Goal: Information Seeking & Learning: Understand process/instructions

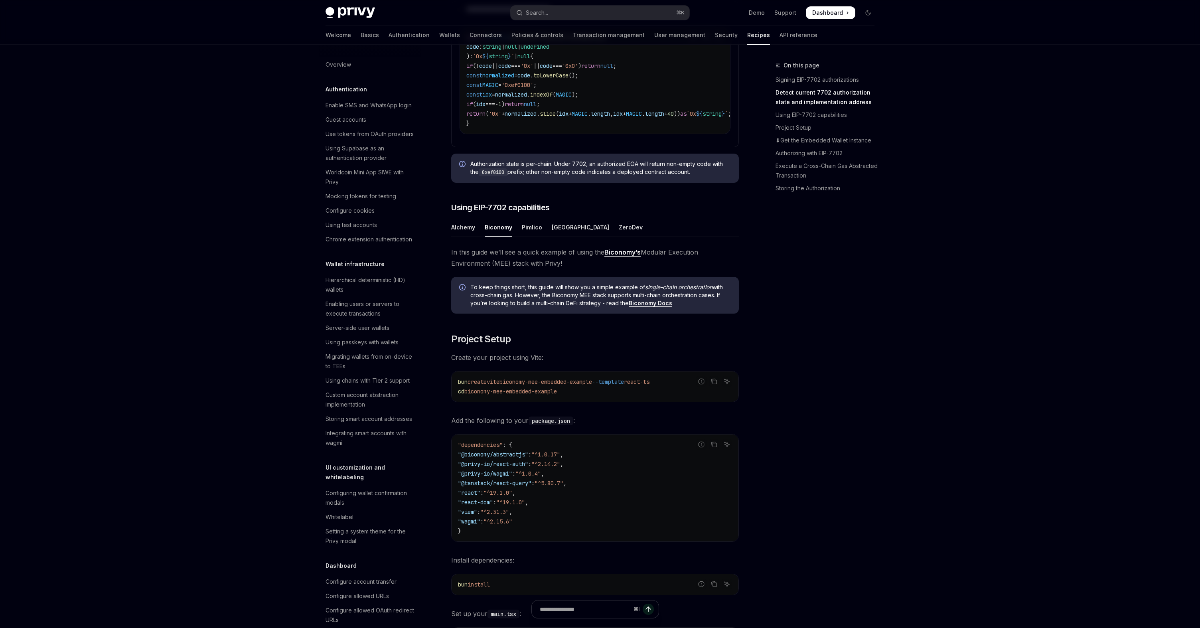
scroll to position [504, 0]
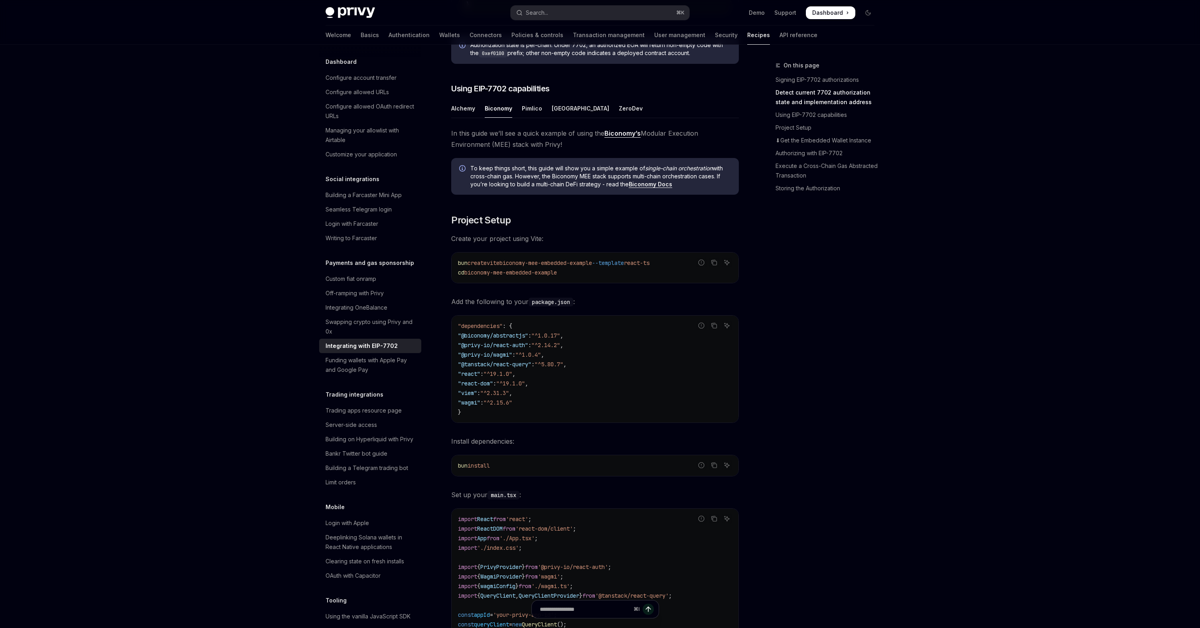
scroll to position [730, 0]
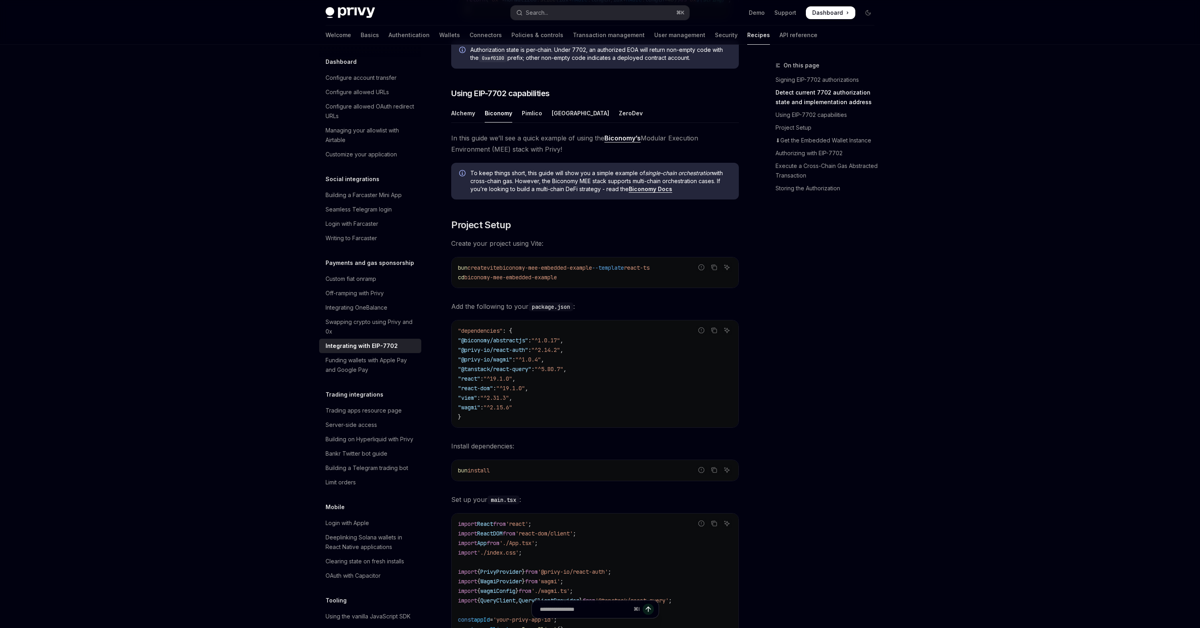
click at [519, 155] on span "In this guide we’ll see a quick example of using the Biconomy’s Modular Executi…" at bounding box center [595, 143] width 288 height 22
drag, startPoint x: 496, startPoint y: 156, endPoint x: 547, endPoint y: 156, distance: 50.7
click at [547, 155] on span "In this guide we’ll see a quick example of using the Biconomy’s Modular Executi…" at bounding box center [595, 143] width 288 height 22
click at [470, 122] on div "Alchemy" at bounding box center [463, 113] width 24 height 19
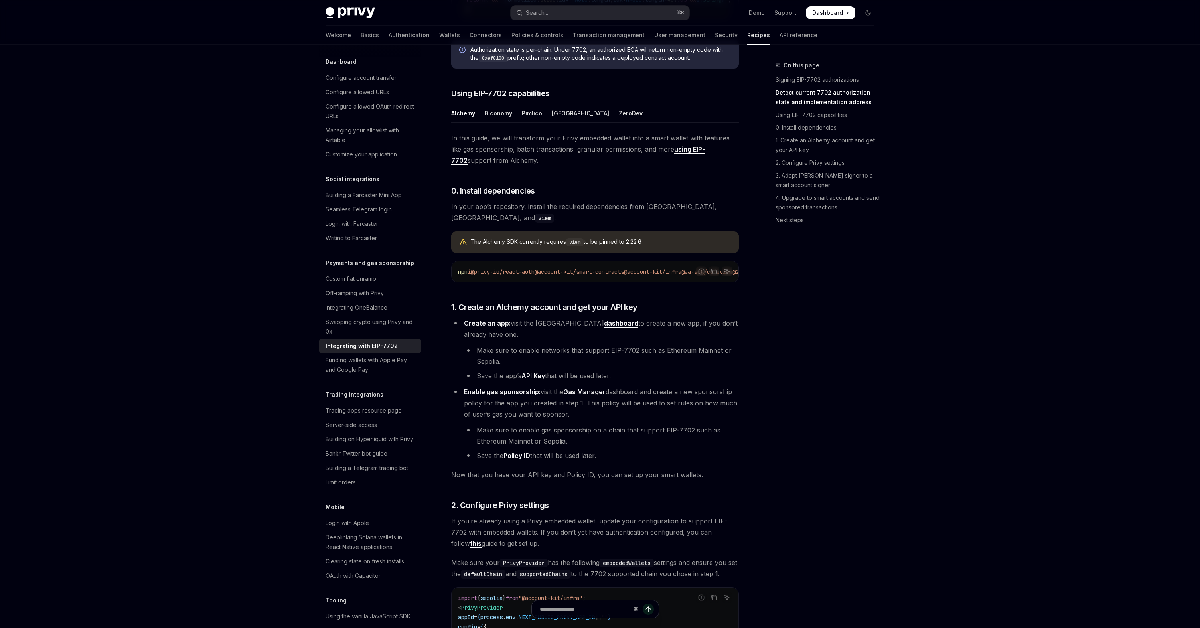
click at [498, 122] on div "Biconomy" at bounding box center [499, 113] width 28 height 19
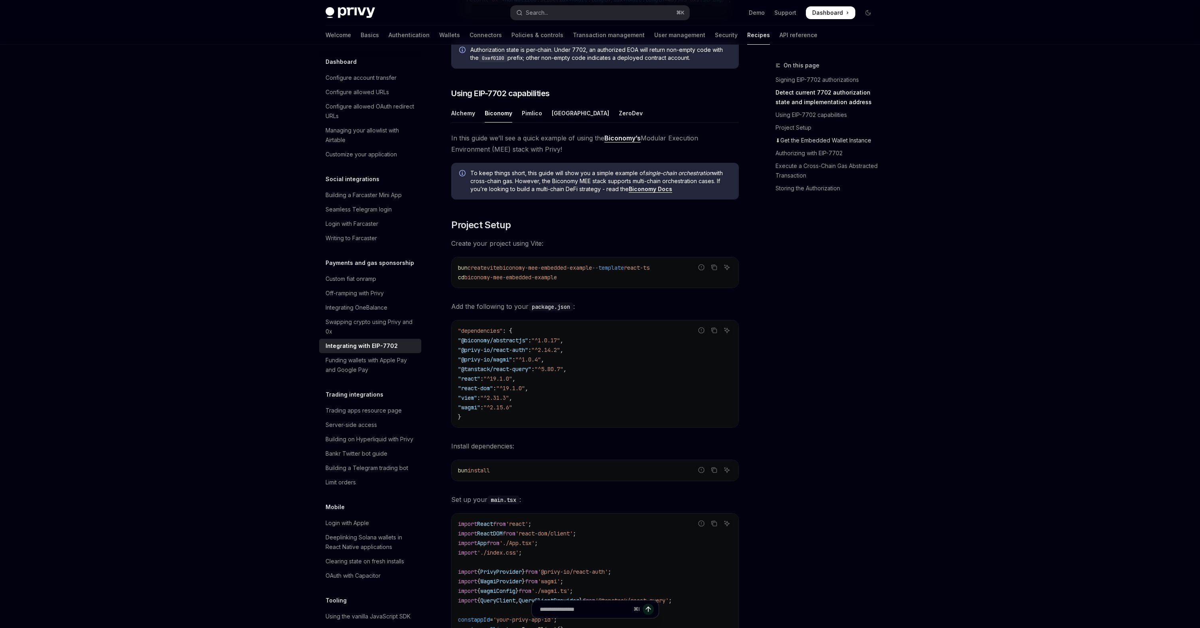
click at [792, 142] on link "⬇Get the Embedded Wallet Instance" at bounding box center [828, 140] width 105 height 13
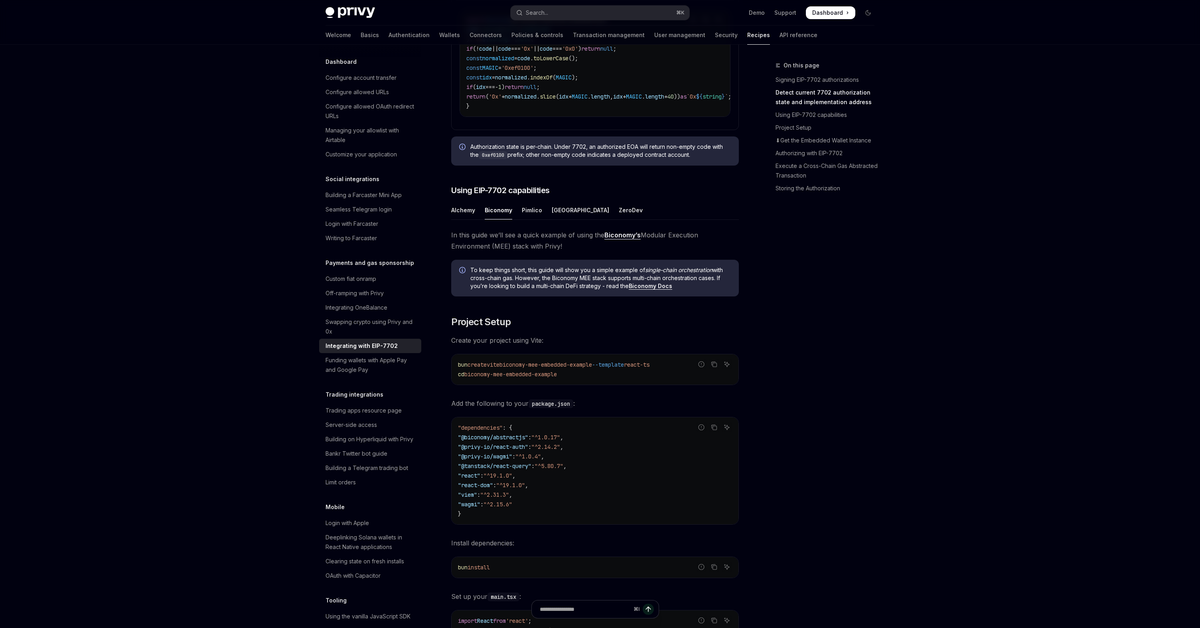
scroll to position [632, 0]
drag, startPoint x: 515, startPoint y: 251, endPoint x: 551, endPoint y: 269, distance: 41.2
click at [552, 253] on span "In this guide we’ll see a quick example of using the Biconomy’s Modular Executi…" at bounding box center [595, 242] width 288 height 22
click at [555, 253] on span "In this guide we’ll see a quick example of using the Biconomy’s Modular Executi…" at bounding box center [595, 242] width 288 height 22
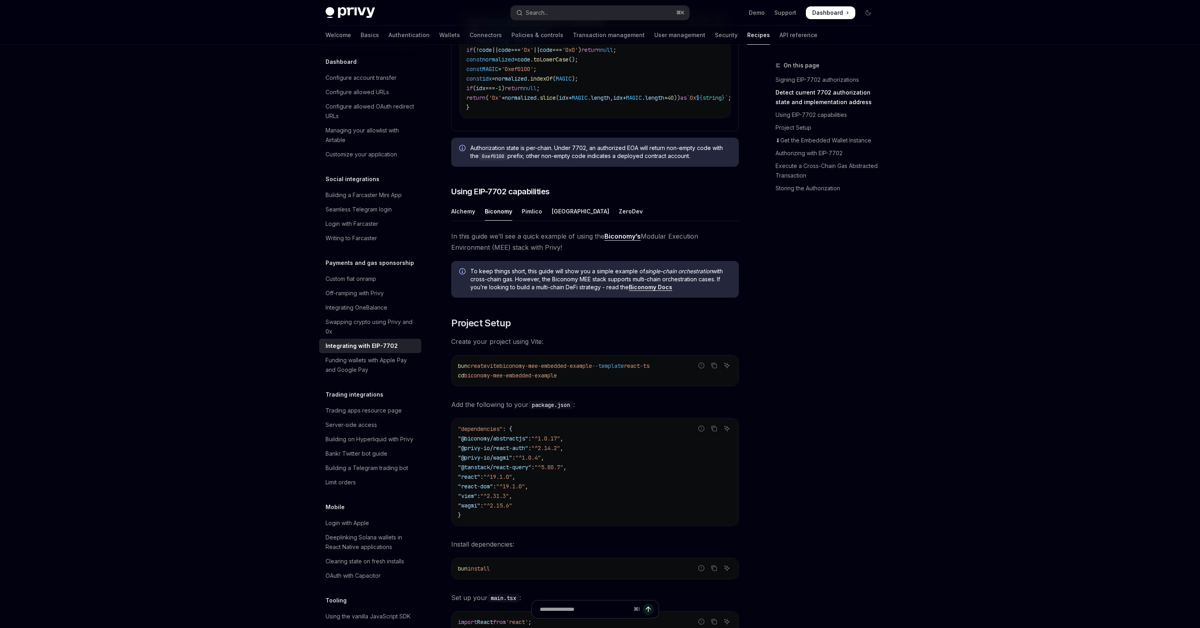
drag, startPoint x: 516, startPoint y: 251, endPoint x: 564, endPoint y: 267, distance: 50.3
click at [564, 253] on span "In this guide we’ll see a quick example of using the Biconomy’s Modular Executi…" at bounding box center [595, 242] width 288 height 22
drag, startPoint x: 523, startPoint y: 254, endPoint x: 557, endPoint y: 266, distance: 36.3
click at [558, 253] on span "In this guide we’ll see a quick example of using the Biconomy’s Modular Executi…" at bounding box center [595, 242] width 288 height 22
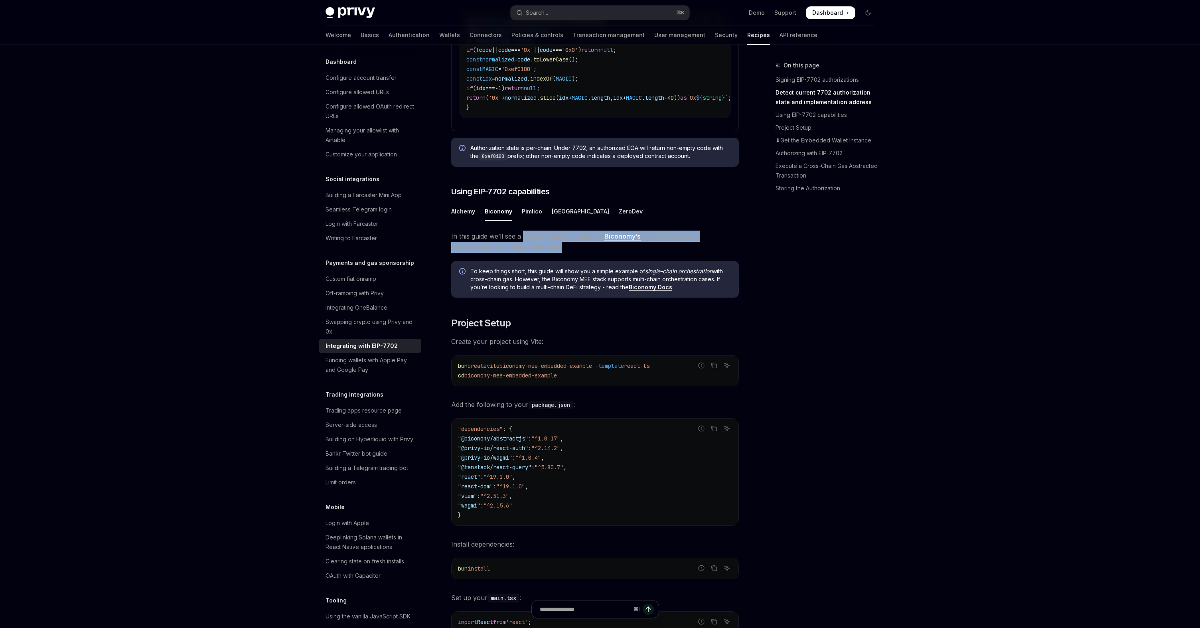
click at [557, 253] on span "In this guide we’ll see a quick example of using the Biconomy’s Modular Executi…" at bounding box center [595, 242] width 288 height 22
drag, startPoint x: 530, startPoint y: 254, endPoint x: 558, endPoint y: 267, distance: 30.3
click at [558, 253] on span "In this guide we’ll see a quick example of using the Biconomy’s Modular Executi…" at bounding box center [595, 242] width 288 height 22
drag, startPoint x: 559, startPoint y: 265, endPoint x: 542, endPoint y: 255, distance: 19.8
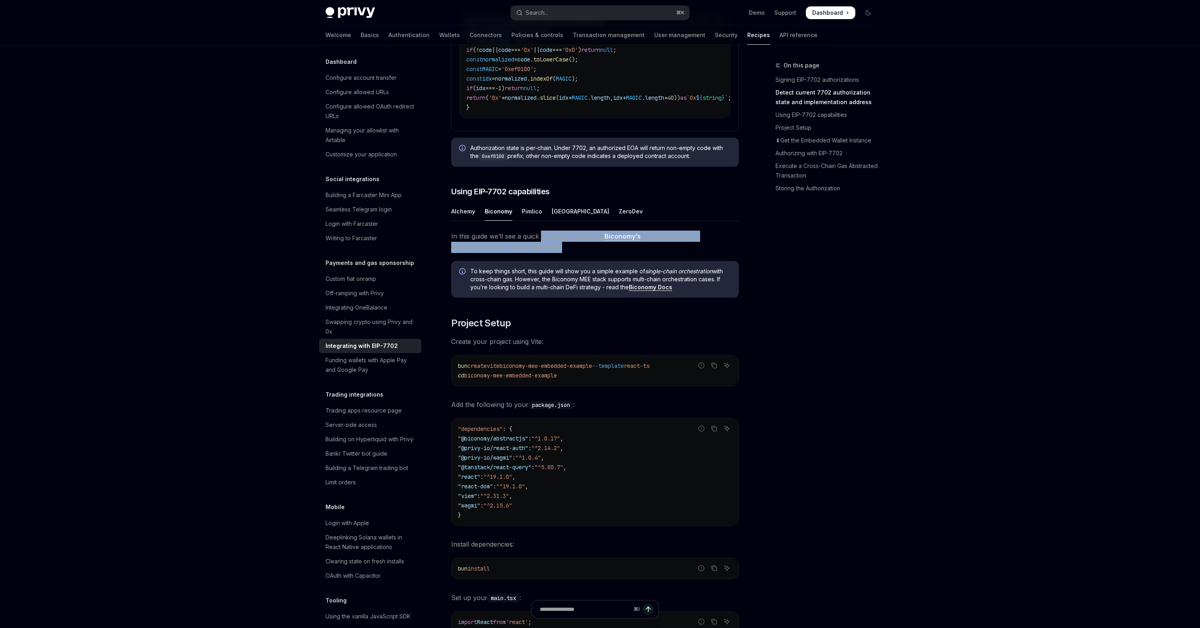
click at [542, 253] on span "In this guide we’ll see a quick example of using the Biconomy’s Modular Executi…" at bounding box center [595, 242] width 288 height 22
click at [536, 221] on div "Pimlico" at bounding box center [532, 211] width 20 height 19
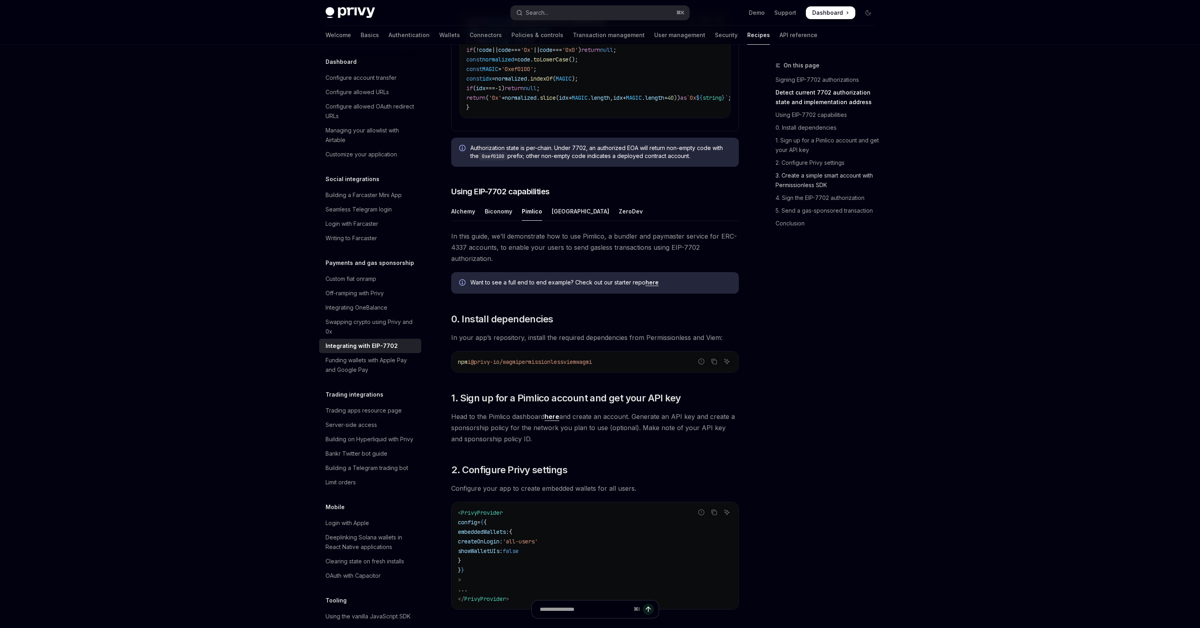
click at [818, 182] on link "3. Create a simple smart account with Permissionless SDK" at bounding box center [828, 180] width 105 height 22
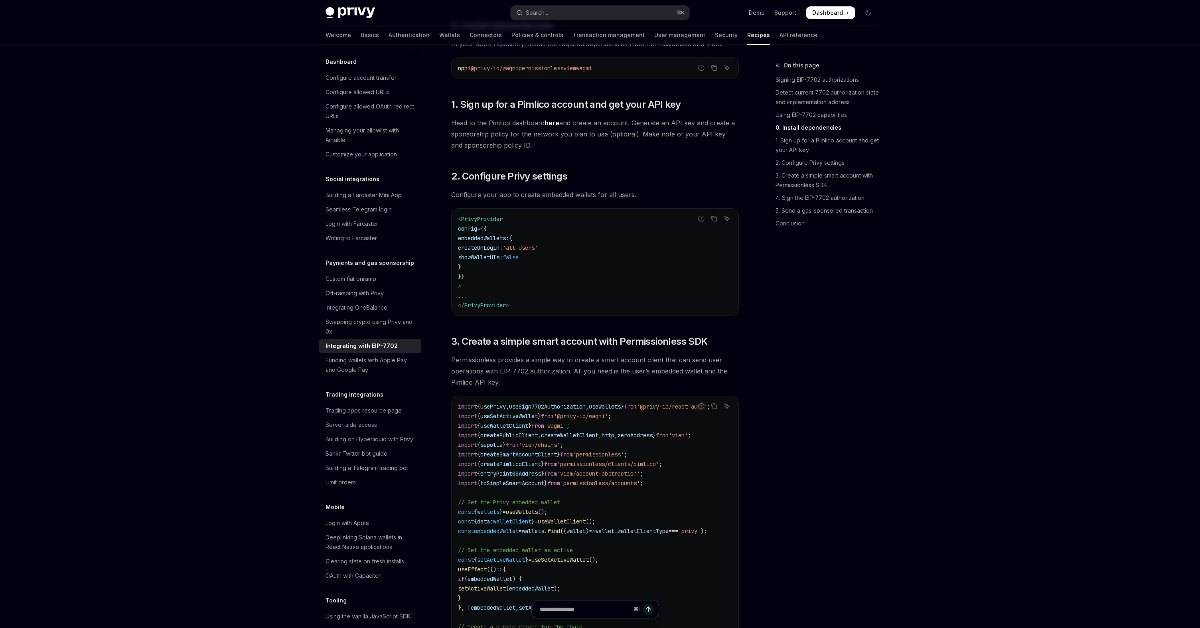
scroll to position [924, 0]
click at [626, 184] on h2 "​ 2. Configure Privy settings" at bounding box center [595, 178] width 288 height 13
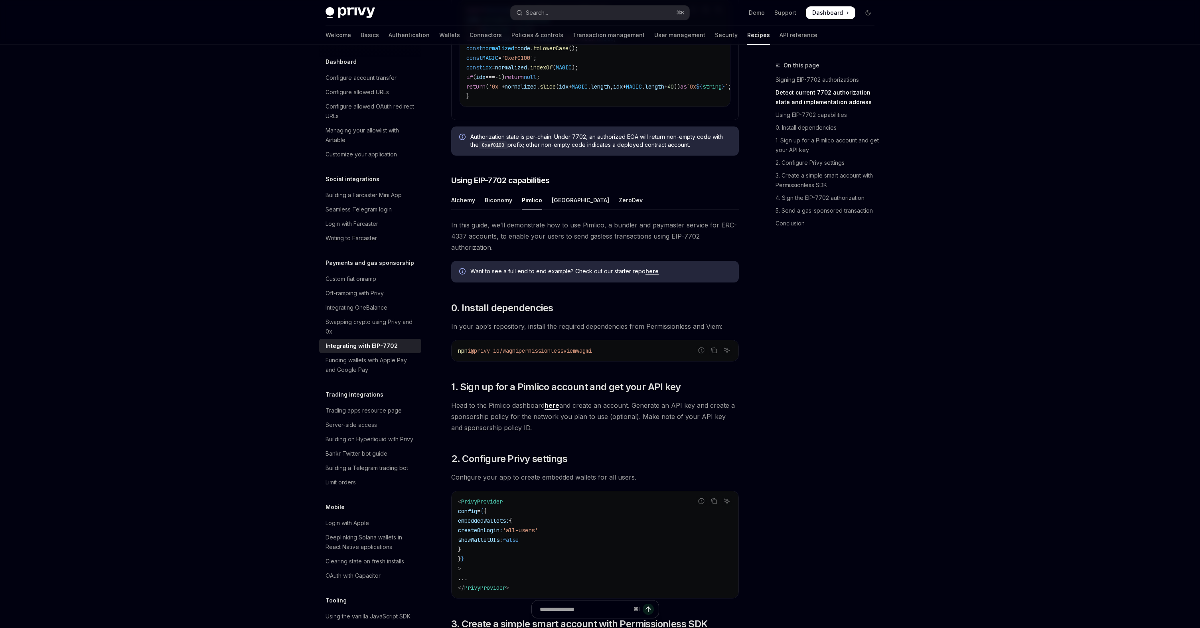
scroll to position [633, 0]
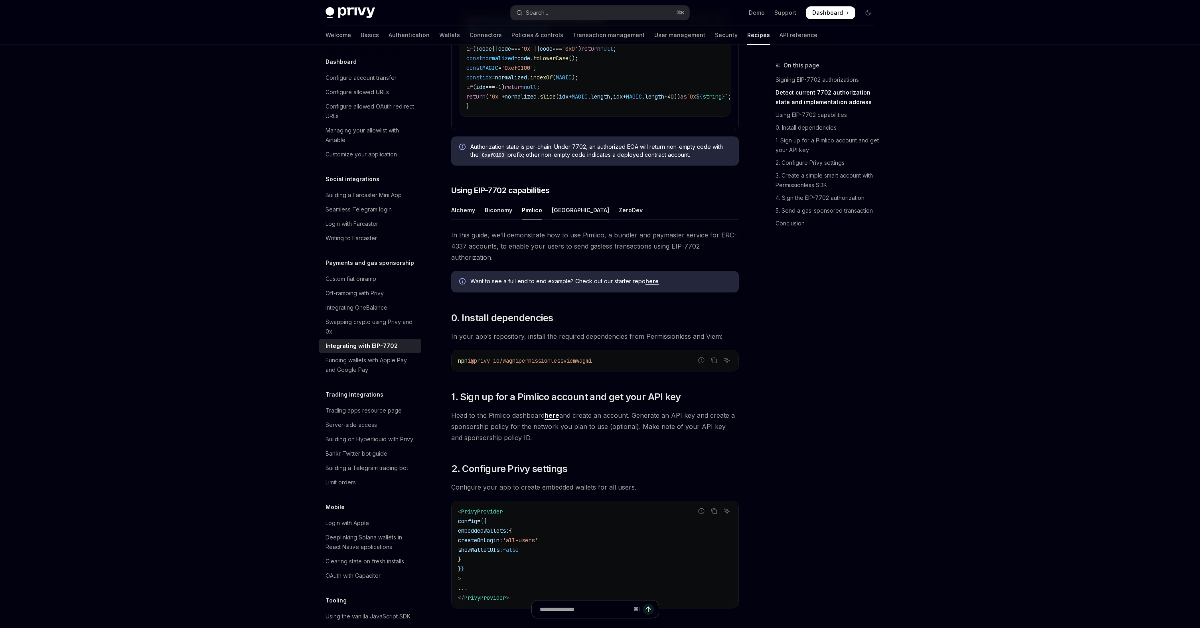
click at [558, 219] on div "[GEOGRAPHIC_DATA]" at bounding box center [580, 210] width 57 height 19
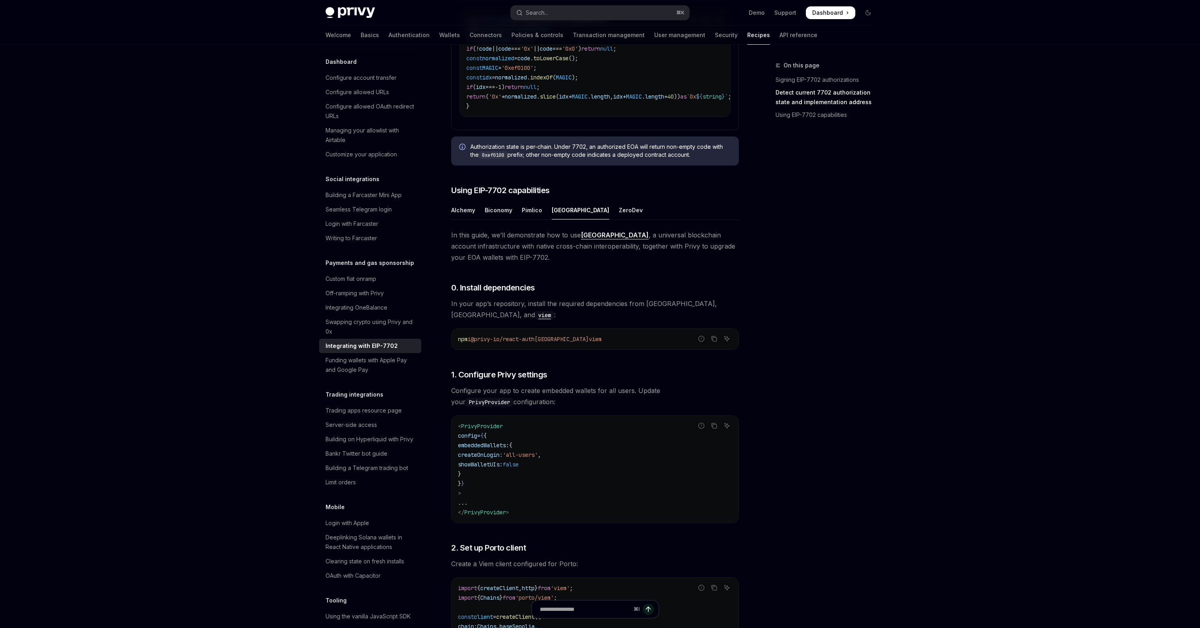
click at [536, 253] on span "In this guide, we’ll demonstrate how to use [GEOGRAPHIC_DATA] , a universal blo…" at bounding box center [595, 246] width 288 height 34
drag, startPoint x: 494, startPoint y: 263, endPoint x: 584, endPoint y: 263, distance: 91.0
click at [584, 263] on span "In this guide, we’ll demonstrate how to use [GEOGRAPHIC_DATA] , a universal blo…" at bounding box center [595, 246] width 288 height 34
drag, startPoint x: 592, startPoint y: 264, endPoint x: 667, endPoint y: 266, distance: 74.2
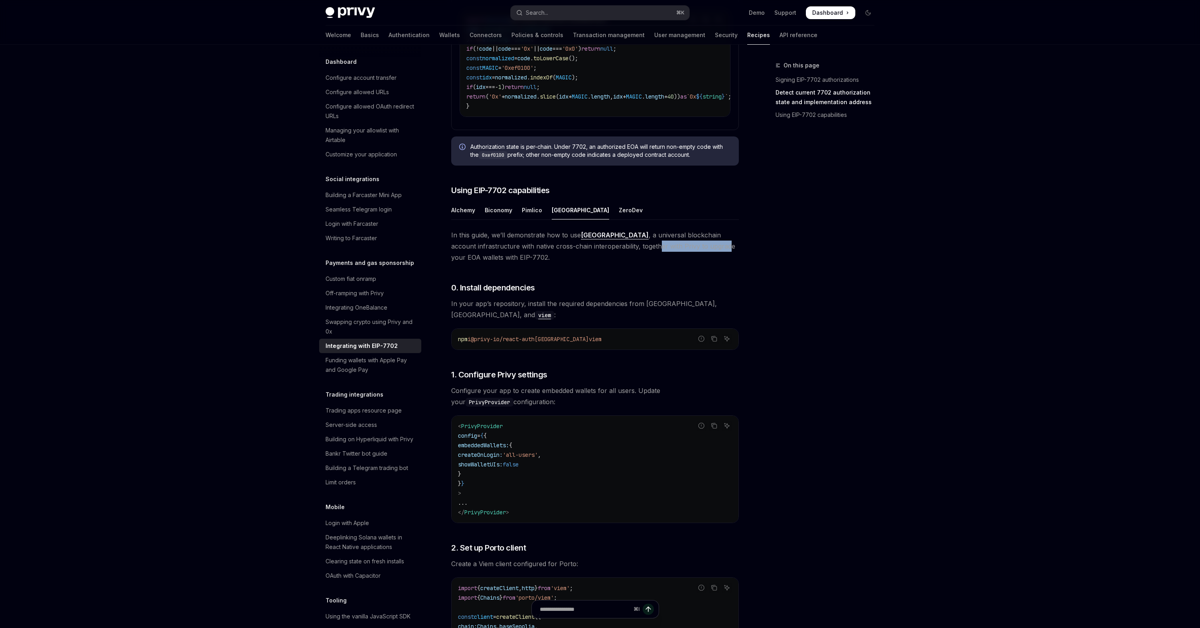
click at [667, 263] on span "In this guide, we’ll demonstrate how to use [GEOGRAPHIC_DATA] , a universal blo…" at bounding box center [595, 246] width 288 height 34
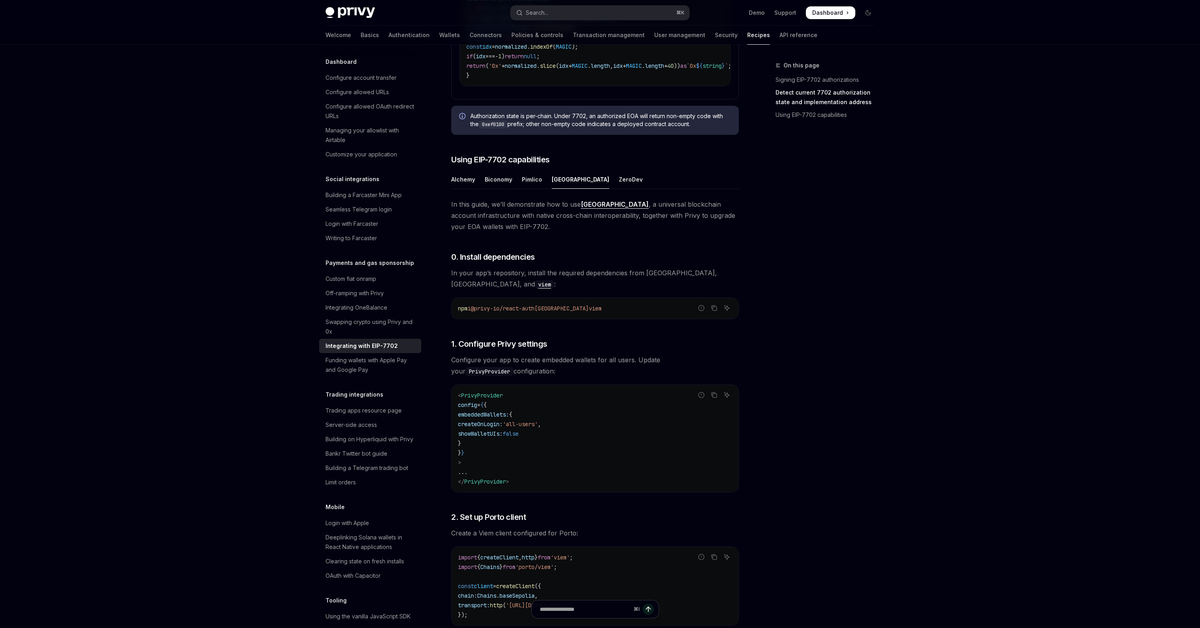
scroll to position [672, 0]
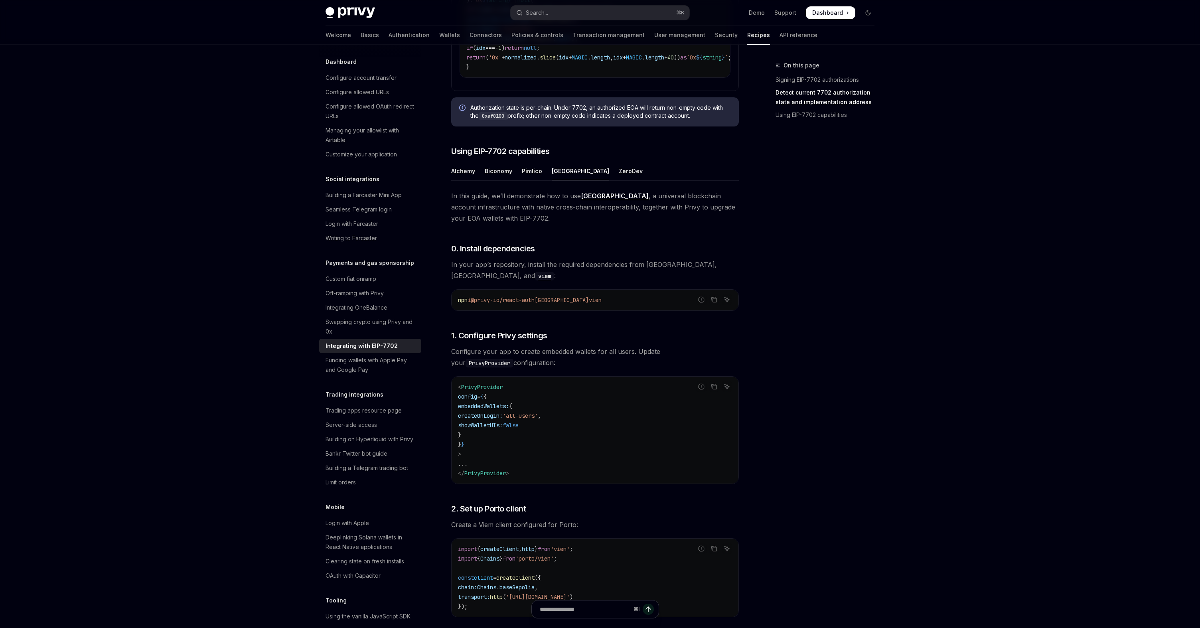
click at [590, 200] on link "[GEOGRAPHIC_DATA]" at bounding box center [615, 196] width 68 height 8
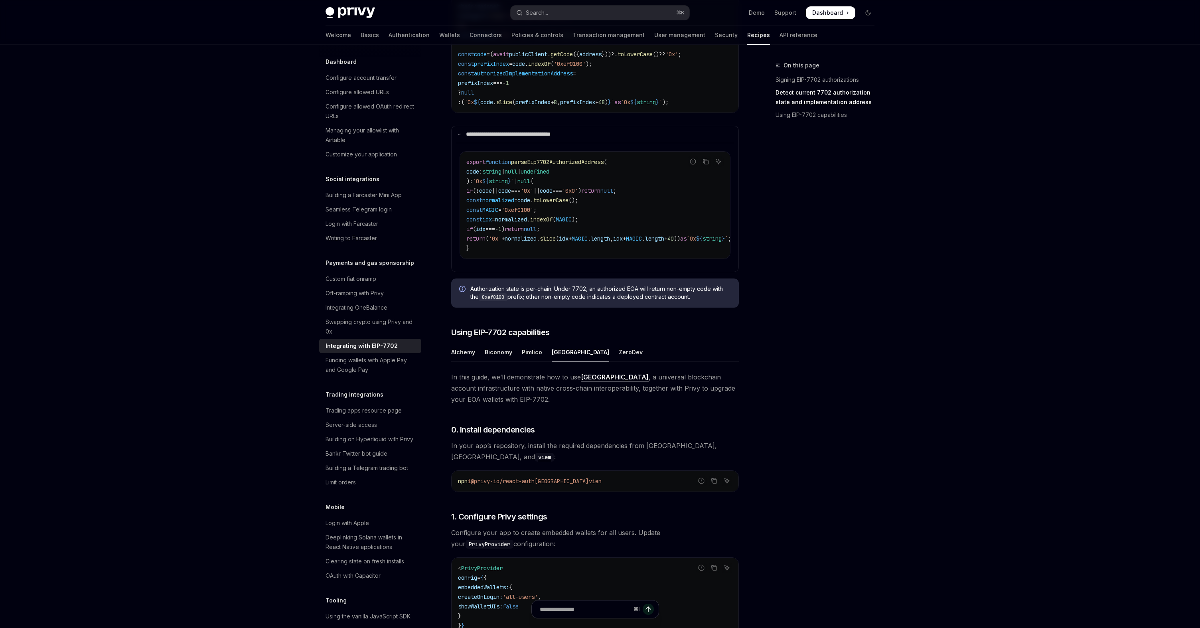
scroll to position [490, 0]
click at [619, 363] on div "ZeroDev" at bounding box center [631, 353] width 24 height 19
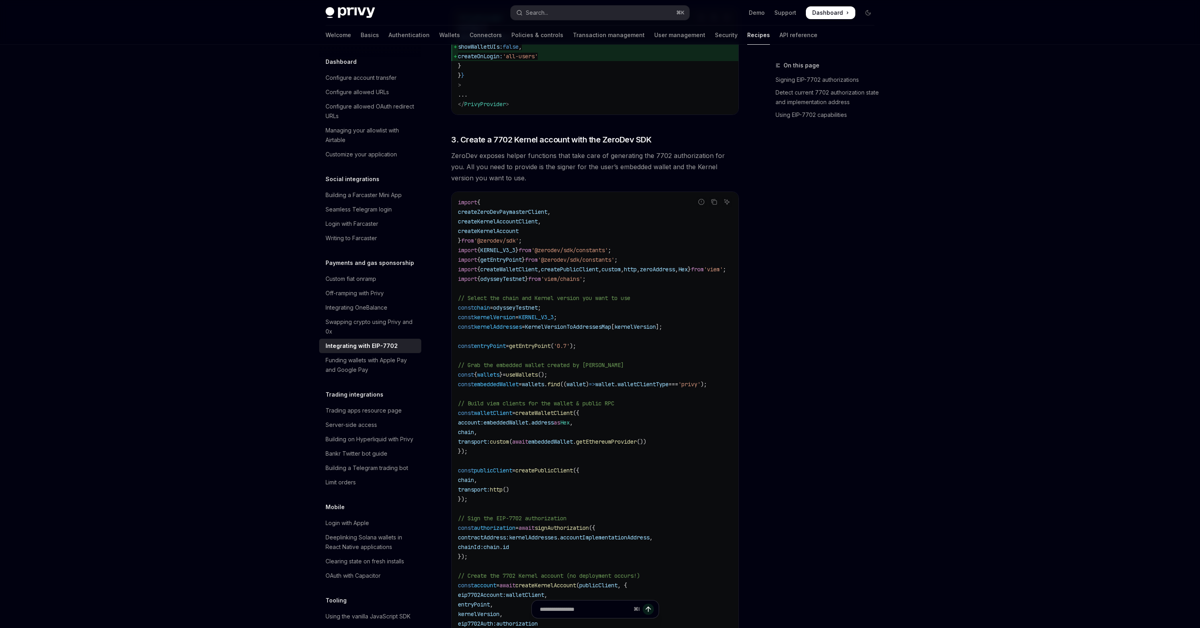
scroll to position [1167, 0]
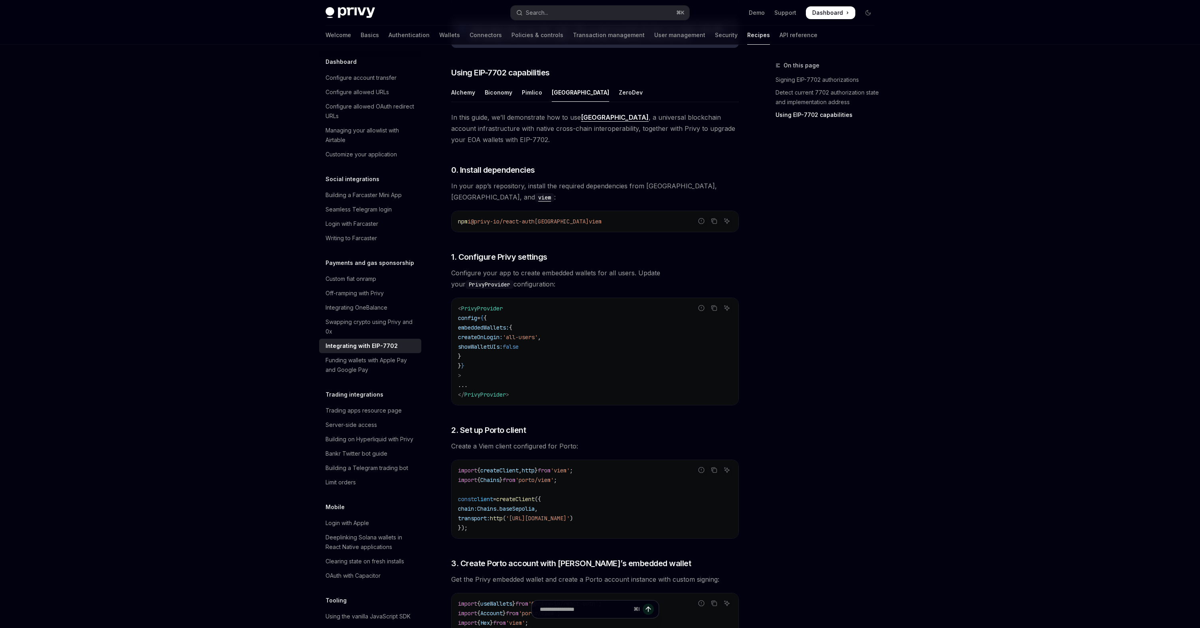
scroll to position [636, 0]
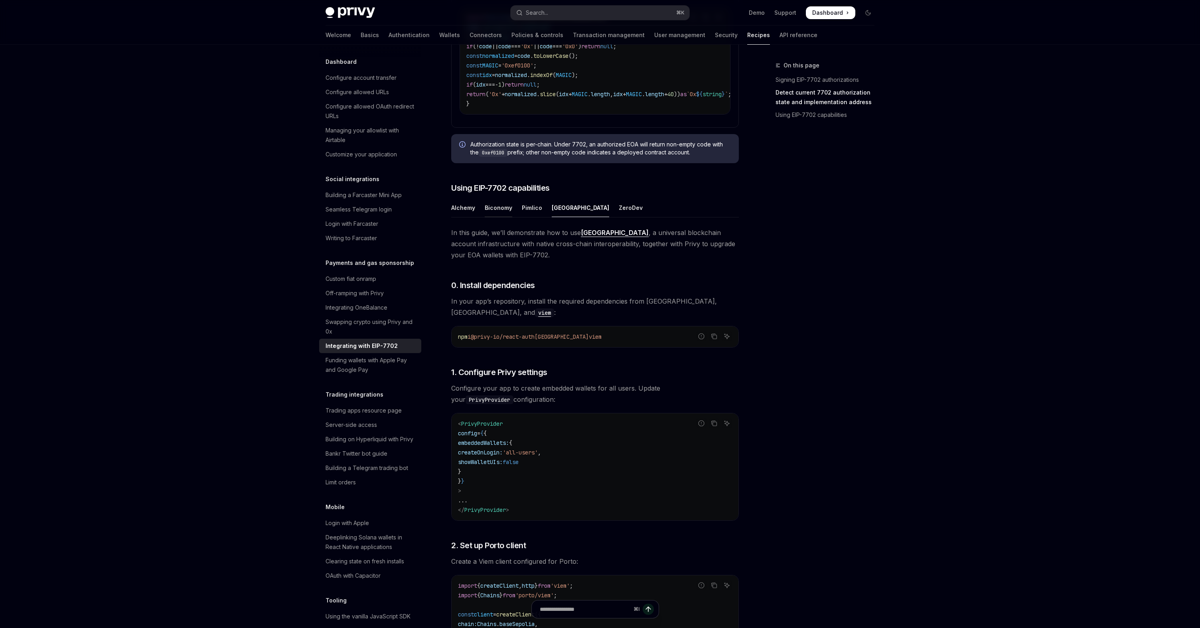
click at [493, 217] on div "Biconomy" at bounding box center [499, 207] width 28 height 19
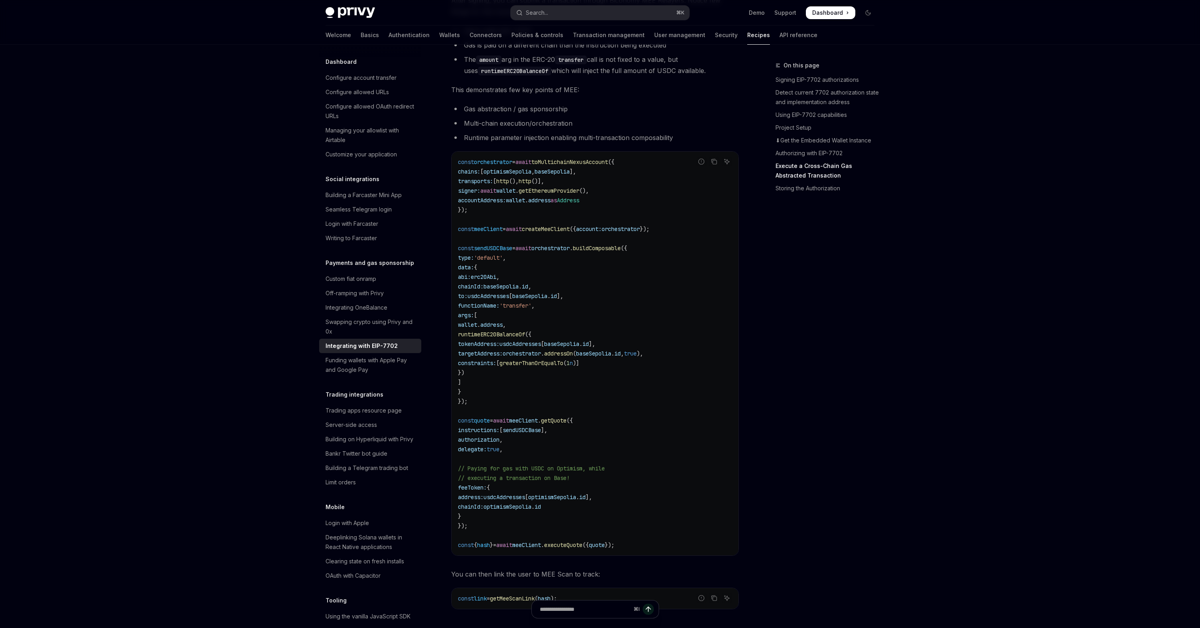
scroll to position [2268, 0]
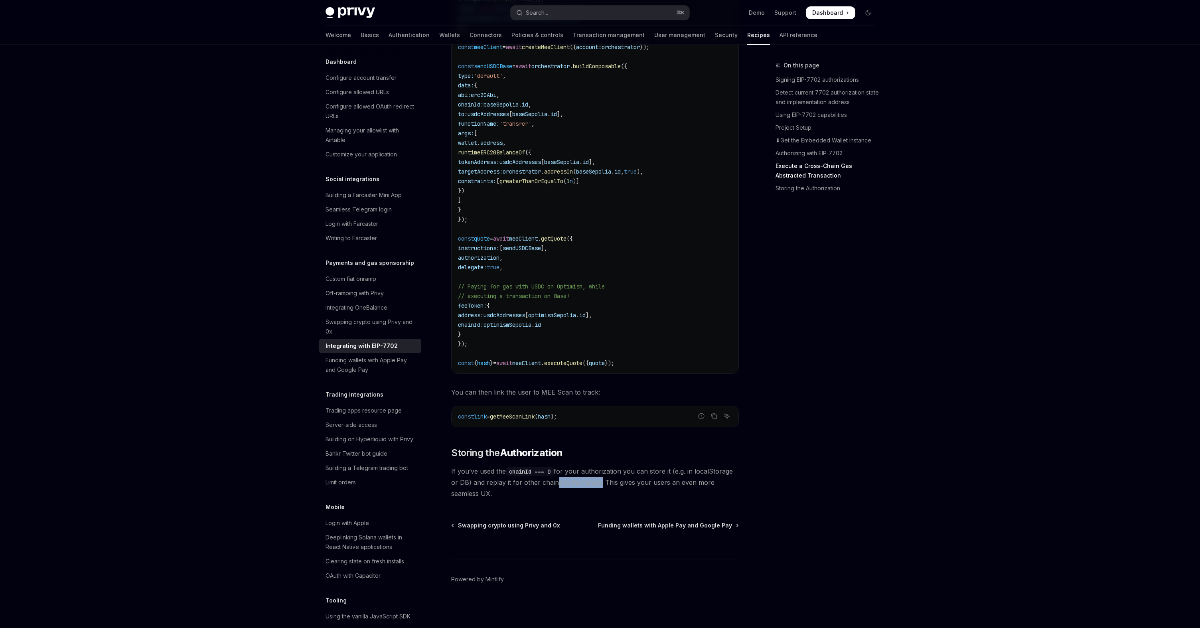
drag, startPoint x: 552, startPoint y: 482, endPoint x: 619, endPoint y: 482, distance: 67.4
click at [619, 482] on span "If you’ve used the chainId === 0 for your authorization you can store it (e.g. …" at bounding box center [595, 483] width 288 height 34
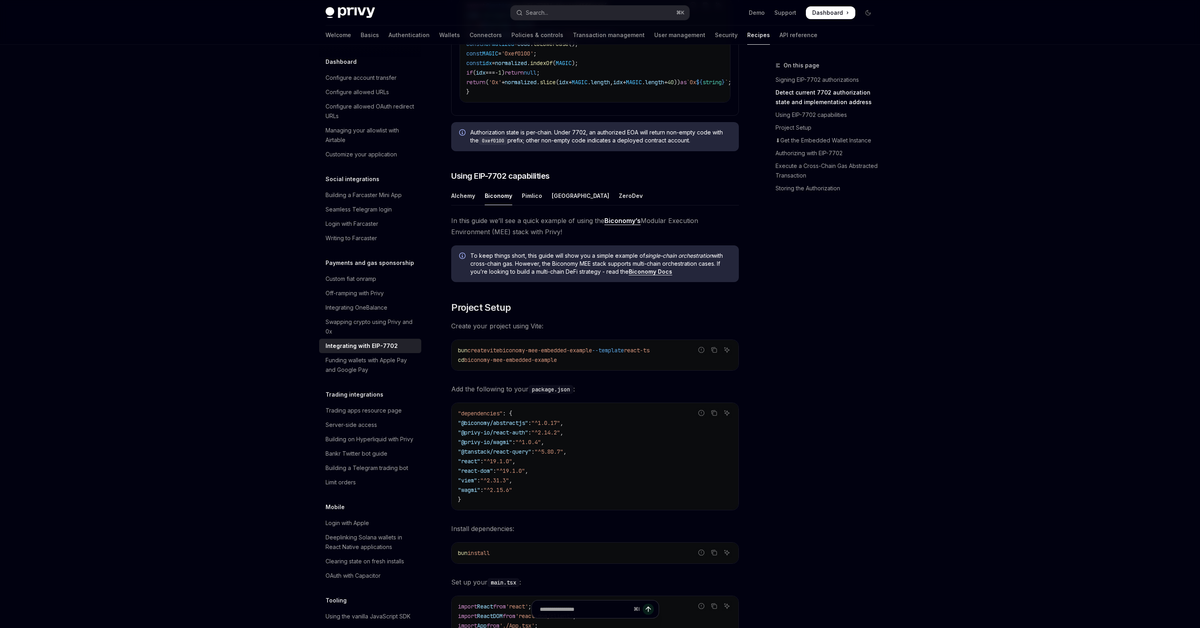
scroll to position [644, 0]
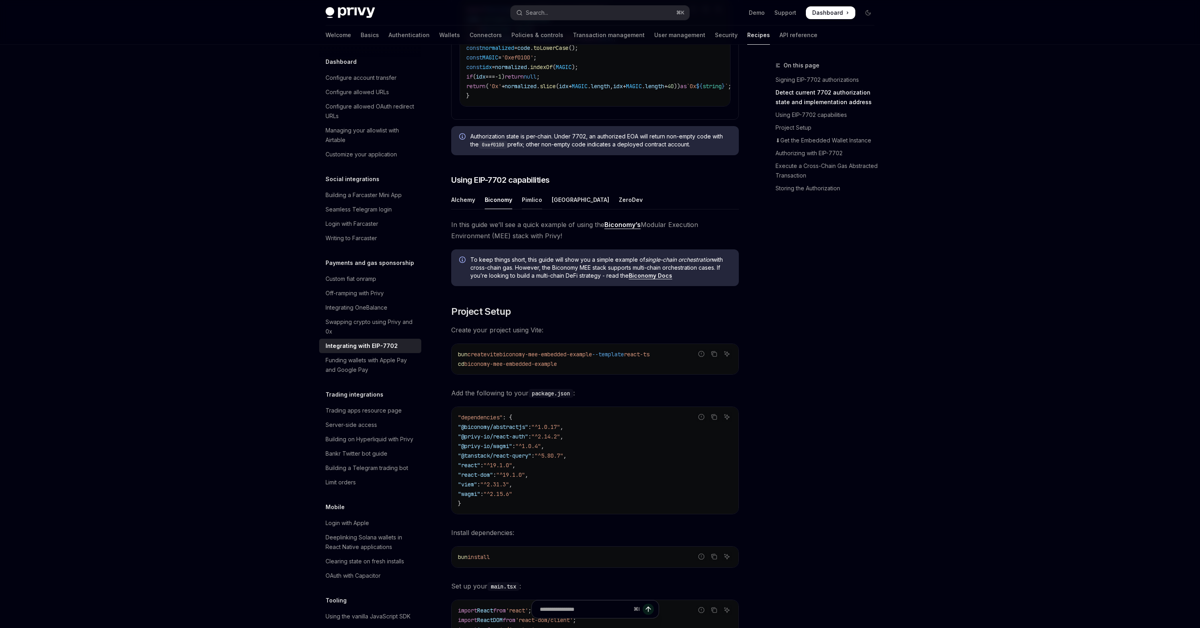
click at [533, 209] on div "Pimlico" at bounding box center [532, 199] width 20 height 19
type textarea "*"
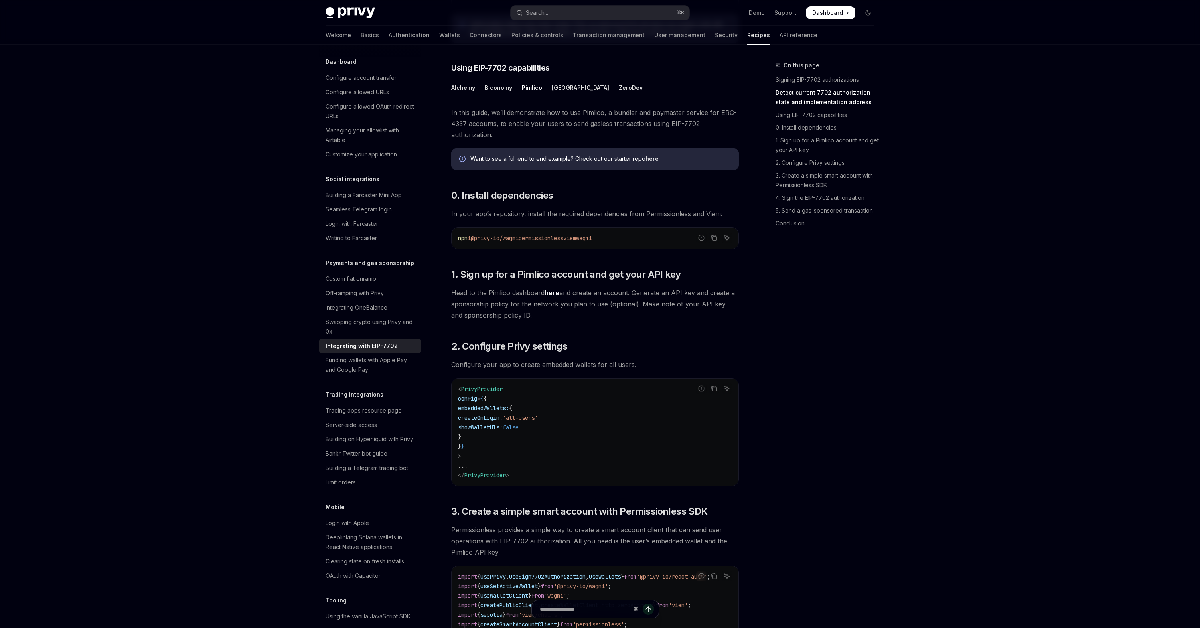
scroll to position [735, 0]
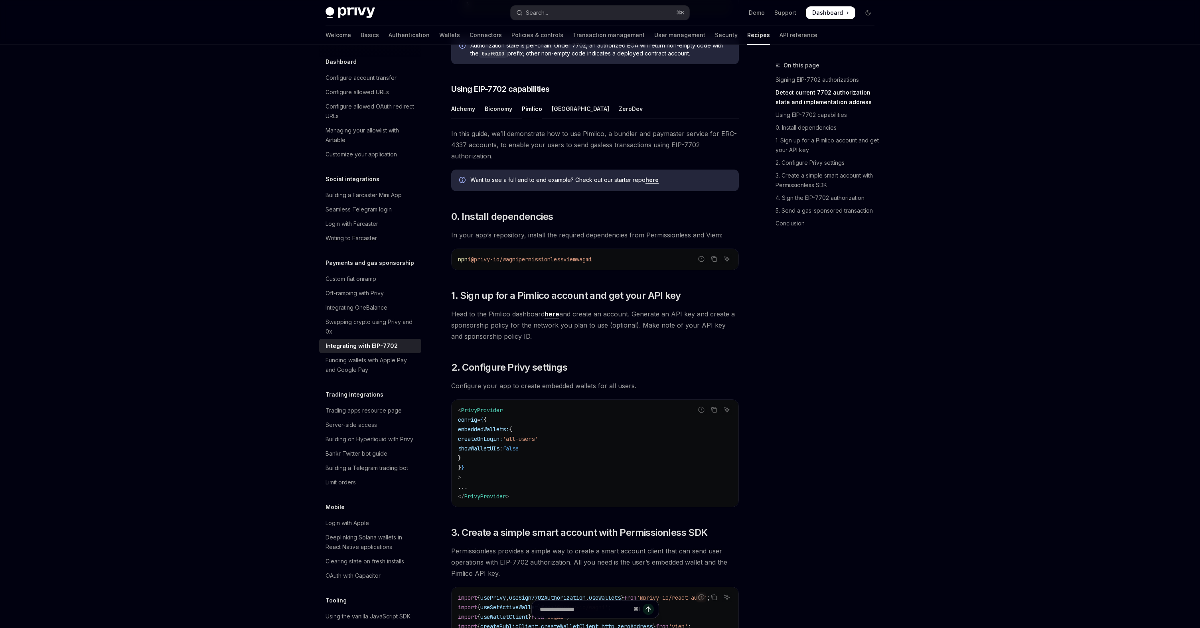
click at [551, 263] on span "permissionless" at bounding box center [541, 259] width 45 height 7
copy span "permissionless"
click at [587, 330] on span "Head to the Pimlico dashboard here and create an account. Generate an API key a…" at bounding box center [595, 325] width 288 height 34
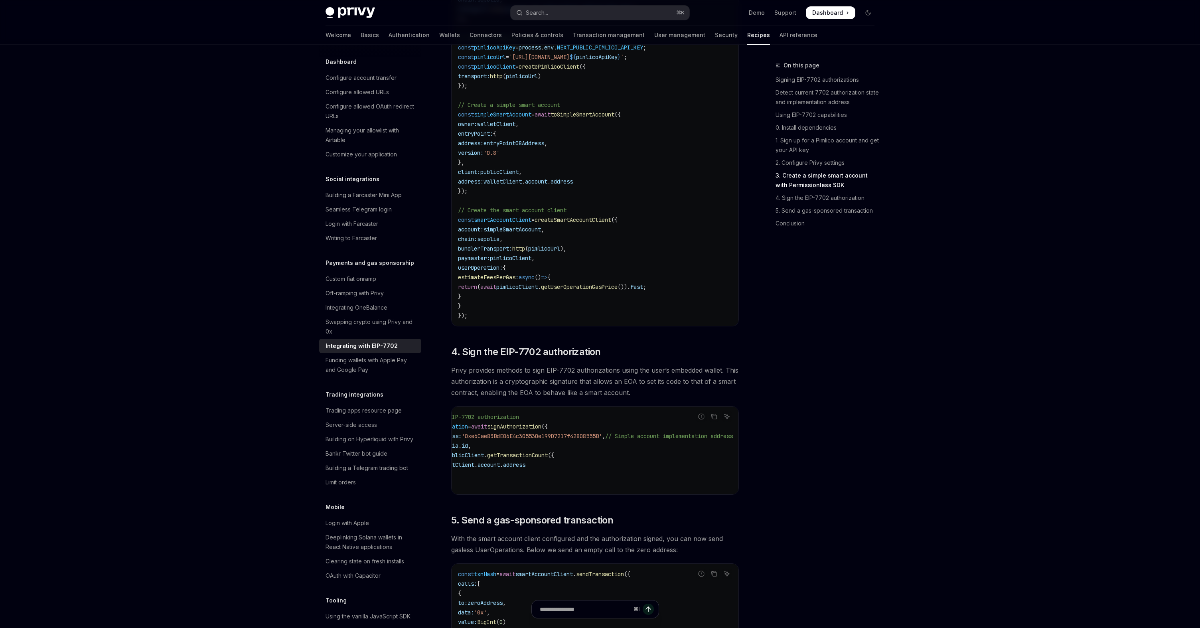
scroll to position [0, 0]
click at [586, 440] on span "'0xe6Cae83BdE06E4c305530e199D7217f42808555B'" at bounding box center [579, 435] width 140 height 7
copy span "0xe6Cae83BdE06E4c305530e199D7217f42808555B"
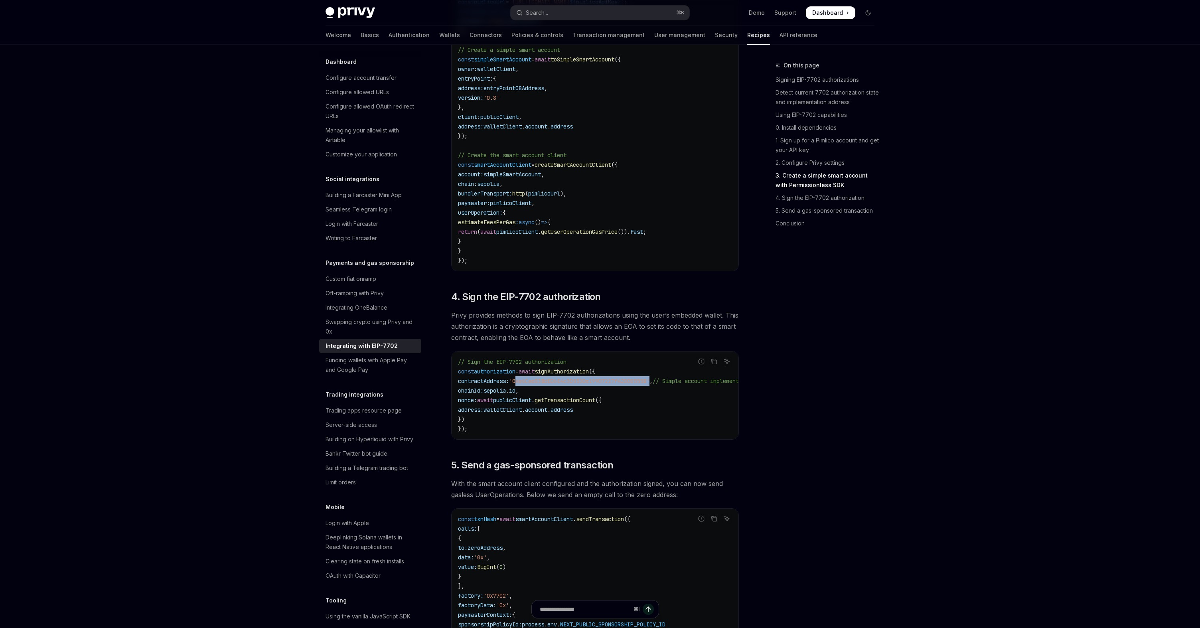
scroll to position [1628, 0]
click at [584, 342] on span "Privy provides methods to sign EIP-7702 authorizations using the user’s embedde…" at bounding box center [595, 326] width 288 height 34
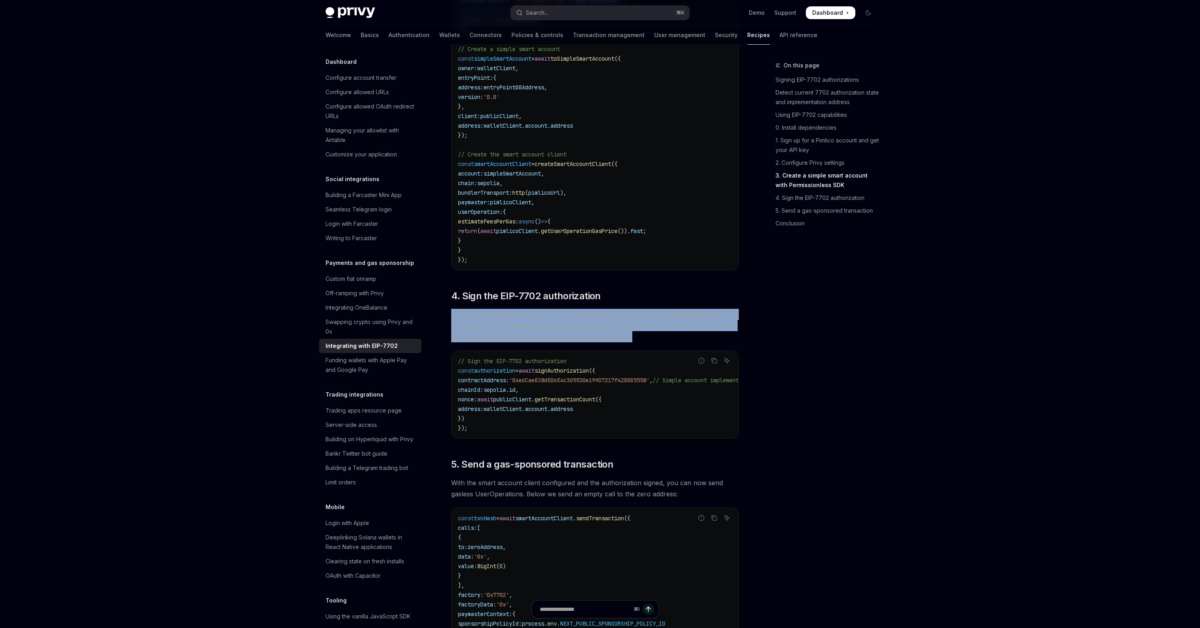
click at [584, 342] on span "Privy provides methods to sign EIP-7702 authorizations using the user’s embedde…" at bounding box center [595, 326] width 288 height 34
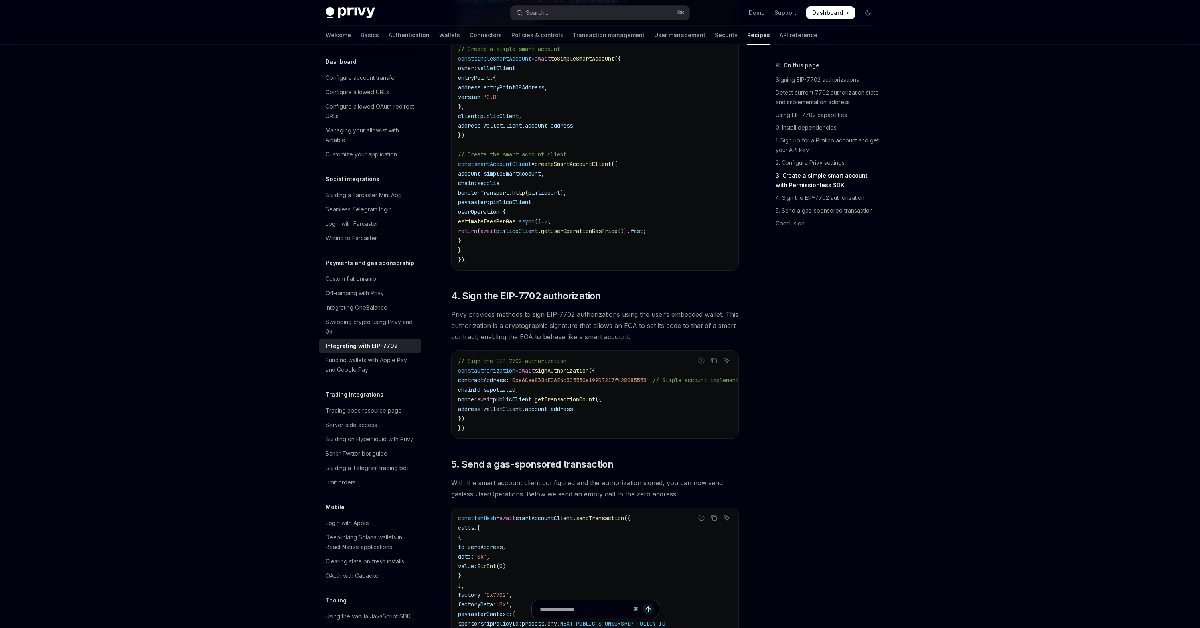
click at [565, 342] on span "Privy provides methods to sign EIP-7702 authorizations using the user’s embedde…" at bounding box center [595, 326] width 288 height 34
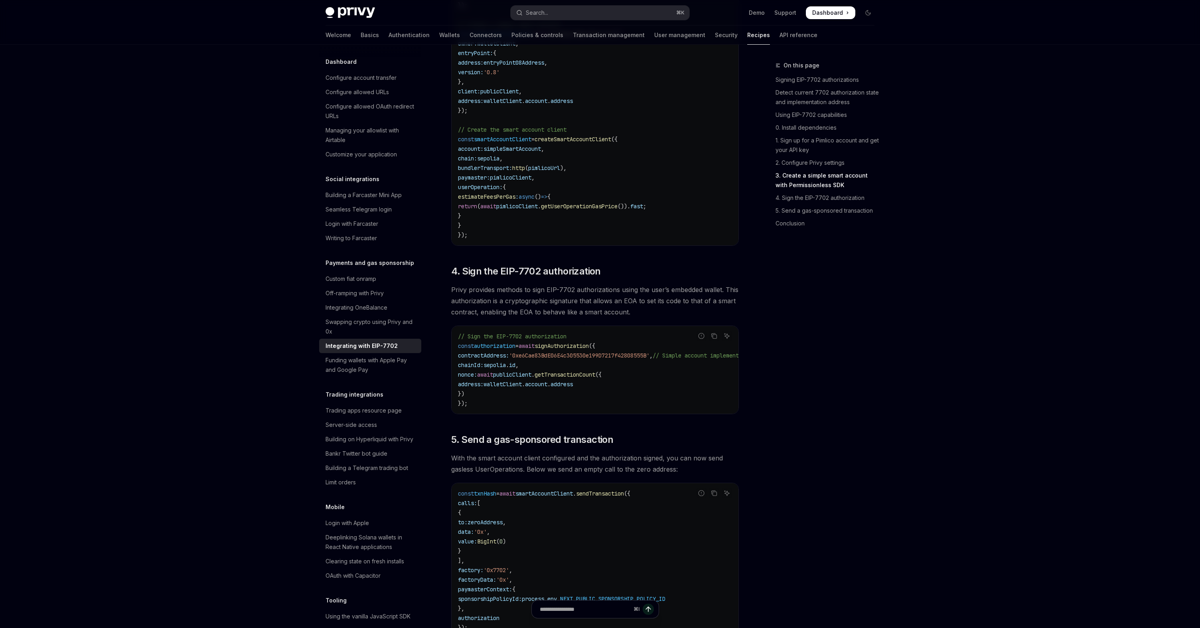
scroll to position [1650, 0]
drag, startPoint x: 498, startPoint y: 324, endPoint x: 573, endPoint y: 324, distance: 75.0
click at [574, 320] on span "Privy provides methods to sign EIP-7702 authorizations using the user’s embedde…" at bounding box center [595, 304] width 288 height 34
click at [573, 320] on span "Privy provides methods to sign EIP-7702 authorizations using the user’s embedde…" at bounding box center [595, 304] width 288 height 34
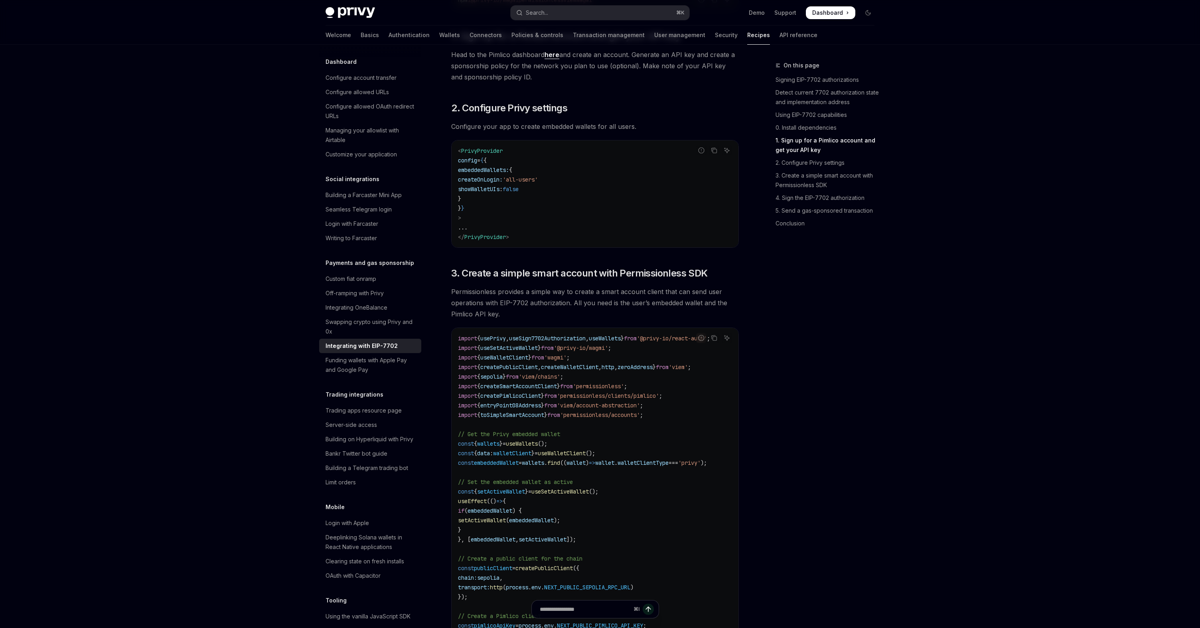
scroll to position [996, 0]
click at [577, 317] on span "Permissionless provides a simple way to create a smart account client that can …" at bounding box center [595, 301] width 288 height 34
